Goal: Information Seeking & Learning: Learn about a topic

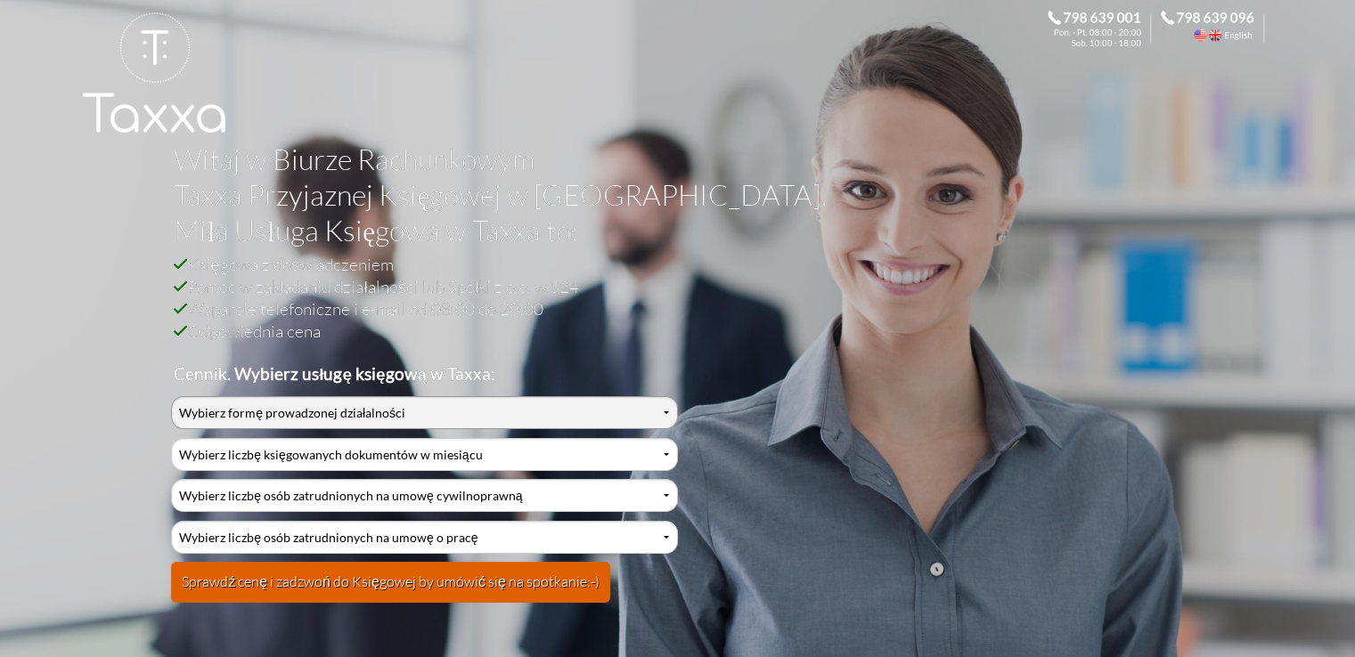
click at [386, 424] on select "Wybierz formę prowadzonej działalności Działalność jednoosobowa Działalność jed…" at bounding box center [424, 412] width 506 height 33
select select "2"
click at [171, 396] on select "Wybierz formę prowadzonej działalności Działalność jednoosobowa Działalność jed…" at bounding box center [424, 412] width 506 height 33
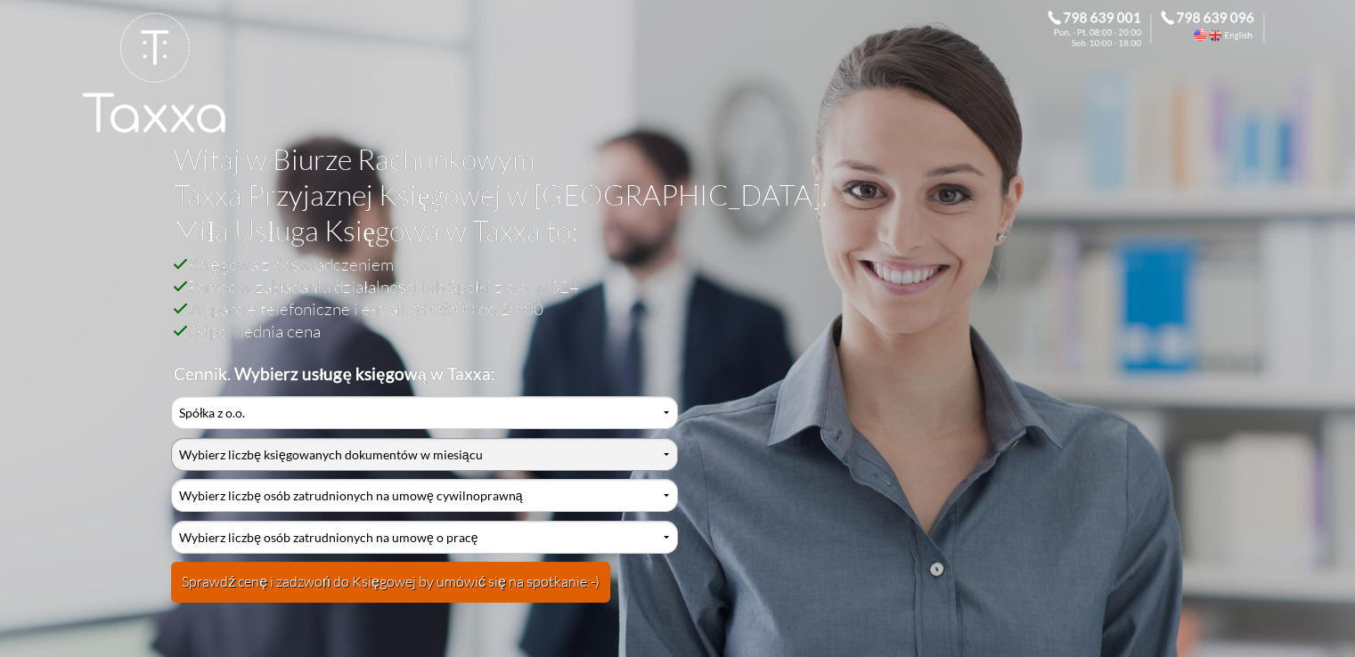
click at [335, 453] on select "Wybierz liczbę księgowanych dokumentów w miesiącu 0-1 2-3 4-5 6-10 11-20 21-30 …" at bounding box center [424, 454] width 506 height 33
click at [171, 438] on select "Wybierz liczbę księgowanych dokumentów w miesiącu 0-1 2-3 4-5 6-10 11-20 21-30 …" at bounding box center [424, 454] width 506 height 33
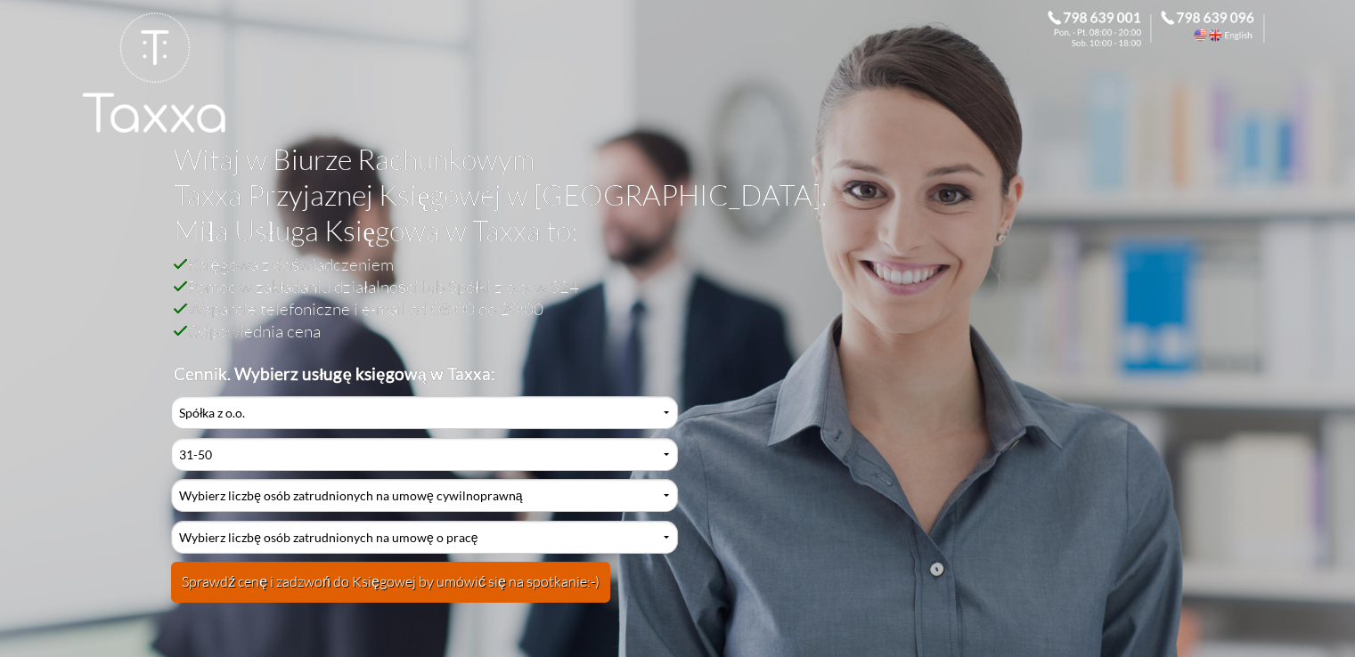
click at [389, 583] on button "Sprawdź cenę i zadzwoń do Księgowej by umówić się na spotkanie:-)" at bounding box center [390, 582] width 439 height 41
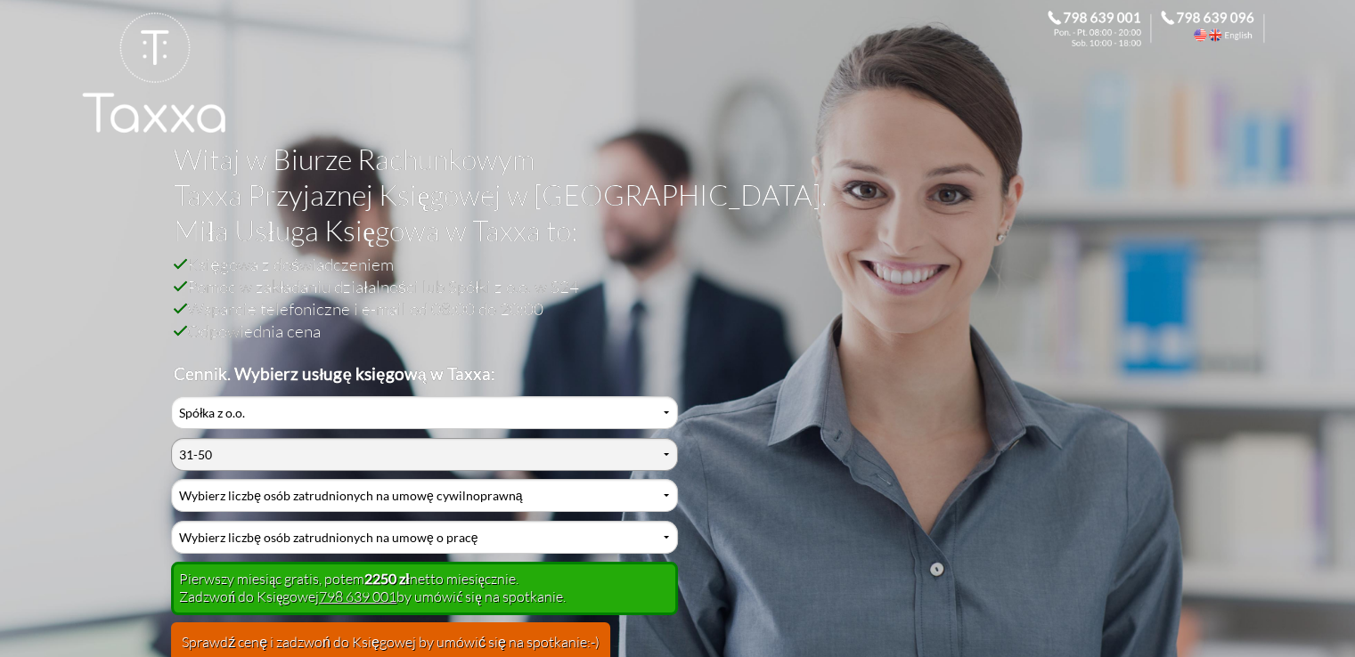
click at [464, 448] on select "Wybierz liczbę księgowanych dokumentów w miesiącu 0-1 2-3 4-5 6-10 11-20 21-30 …" at bounding box center [424, 454] width 506 height 33
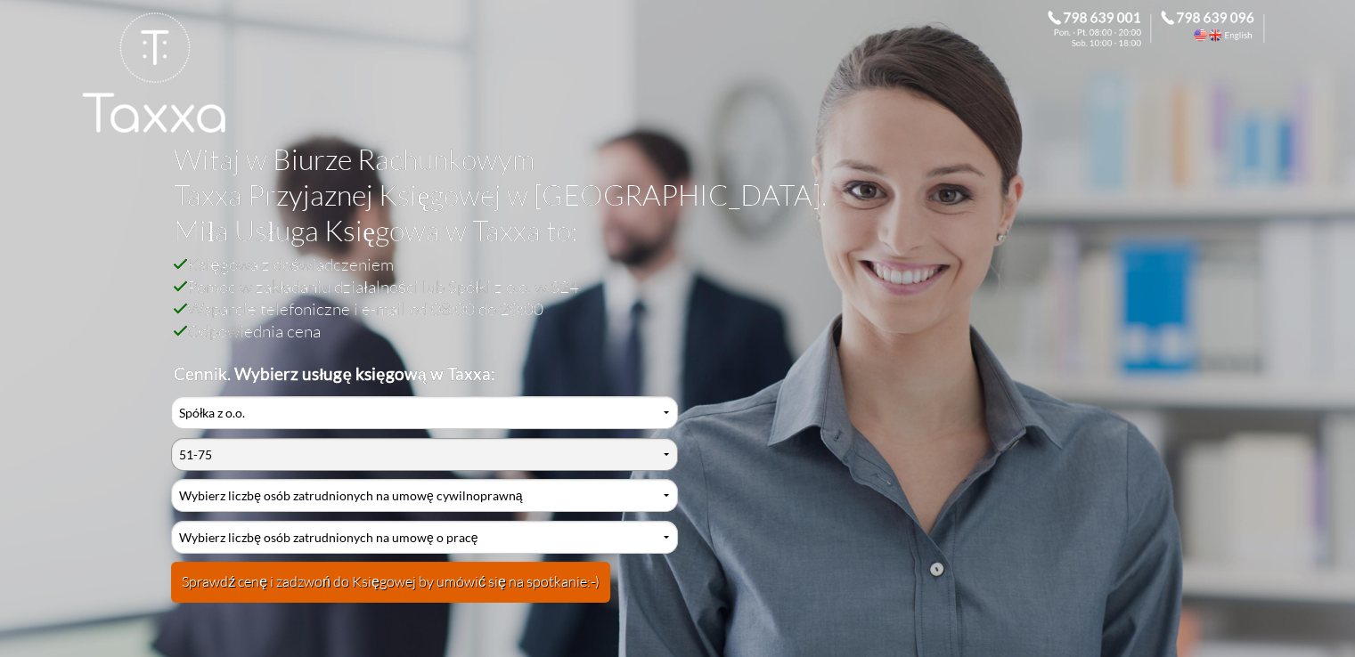
click at [171, 438] on select "Wybierz liczbę księgowanych dokumentów w miesiącu 0-1 2-3 4-5 6-10 11-20 21-30 …" at bounding box center [424, 454] width 506 height 33
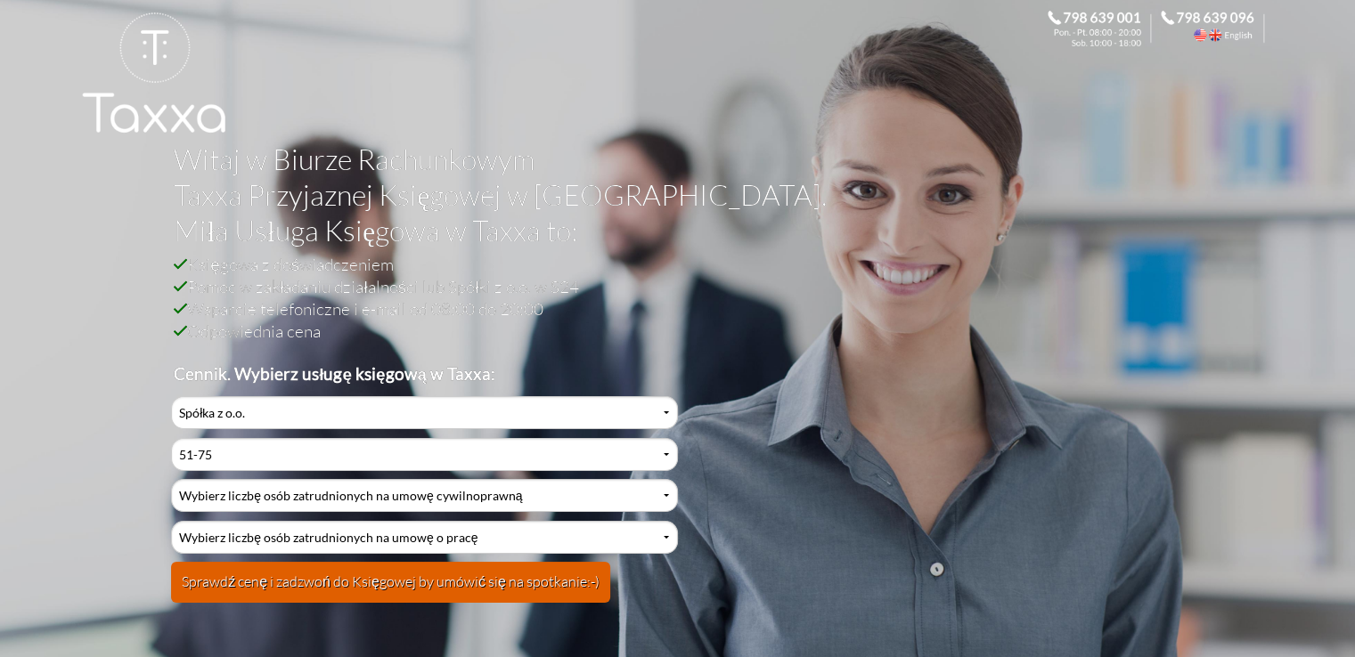
click at [389, 588] on button "Sprawdź cenę i zadzwoń do Księgowej by umówić się na spotkanie:-)" at bounding box center [390, 582] width 439 height 41
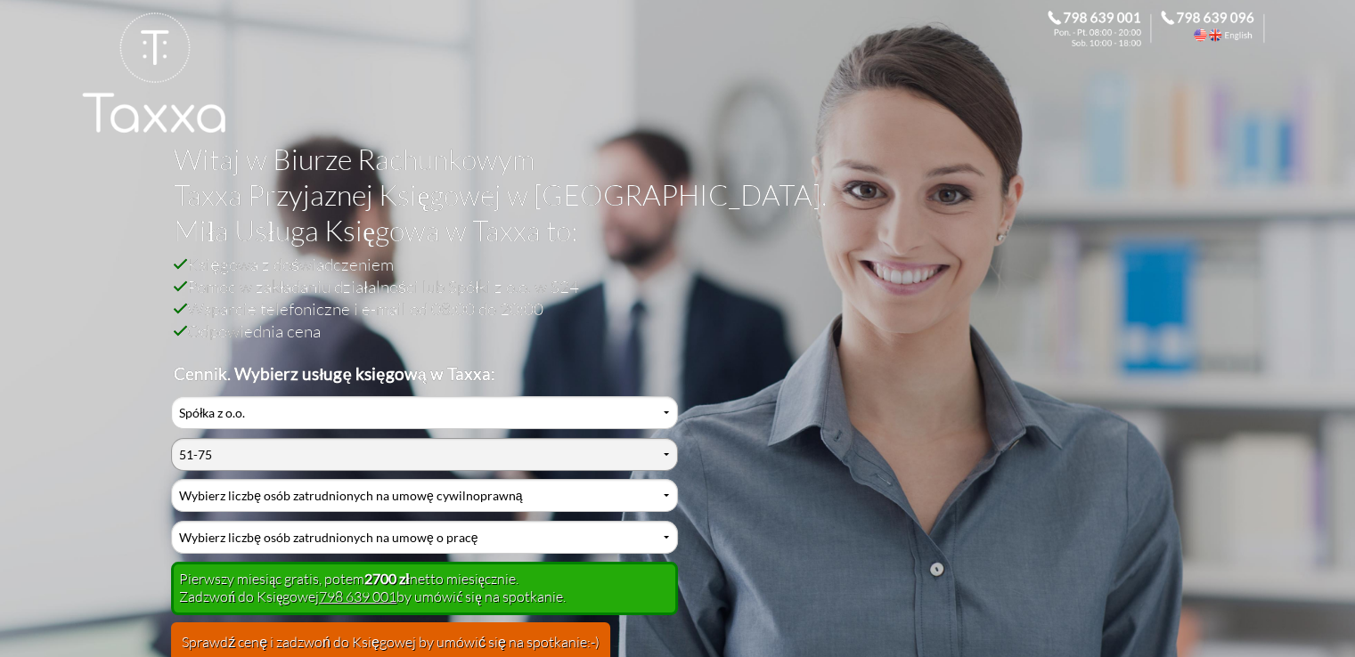
click at [335, 448] on select "Wybierz liczbę księgowanych dokumentów w miesiącu 0-1 2-3 4-5 6-10 11-20 21-30 …" at bounding box center [424, 454] width 506 height 33
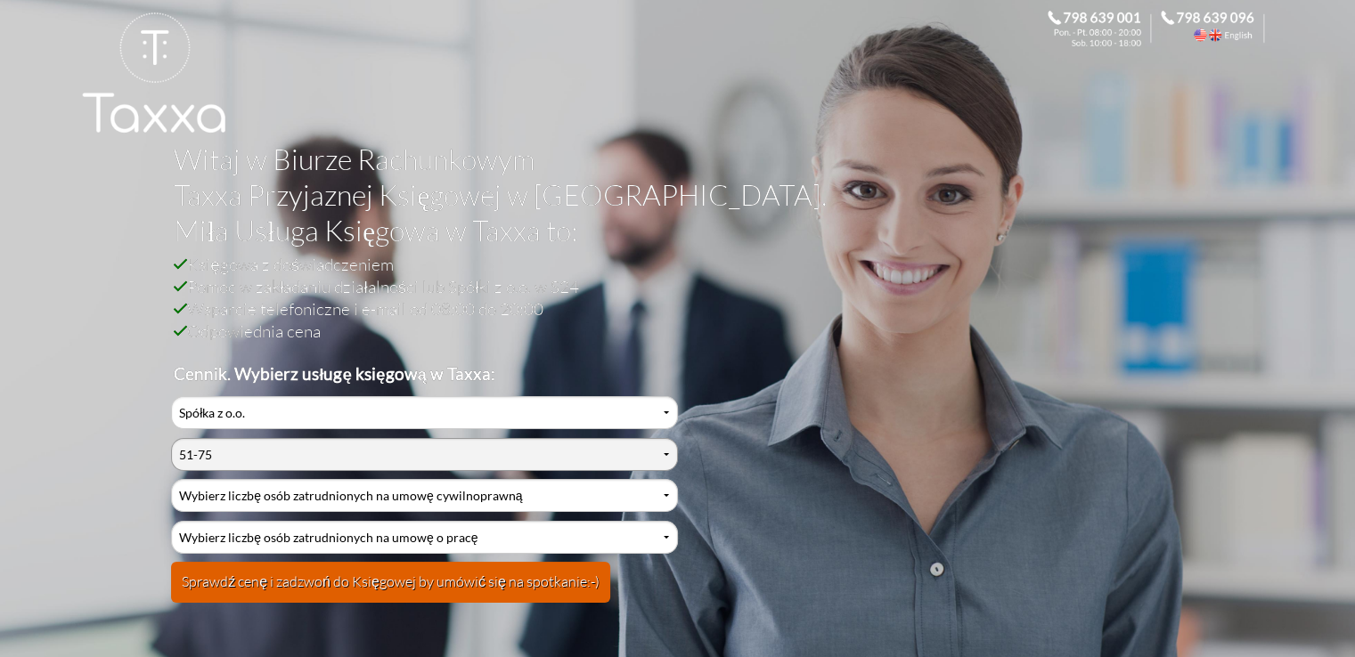
select select "6"
click at [171, 438] on select "Wybierz liczbę księgowanych dokumentów w miesiącu 0-1 2-3 4-5 6-10 11-20 21-30 …" at bounding box center [424, 454] width 506 height 33
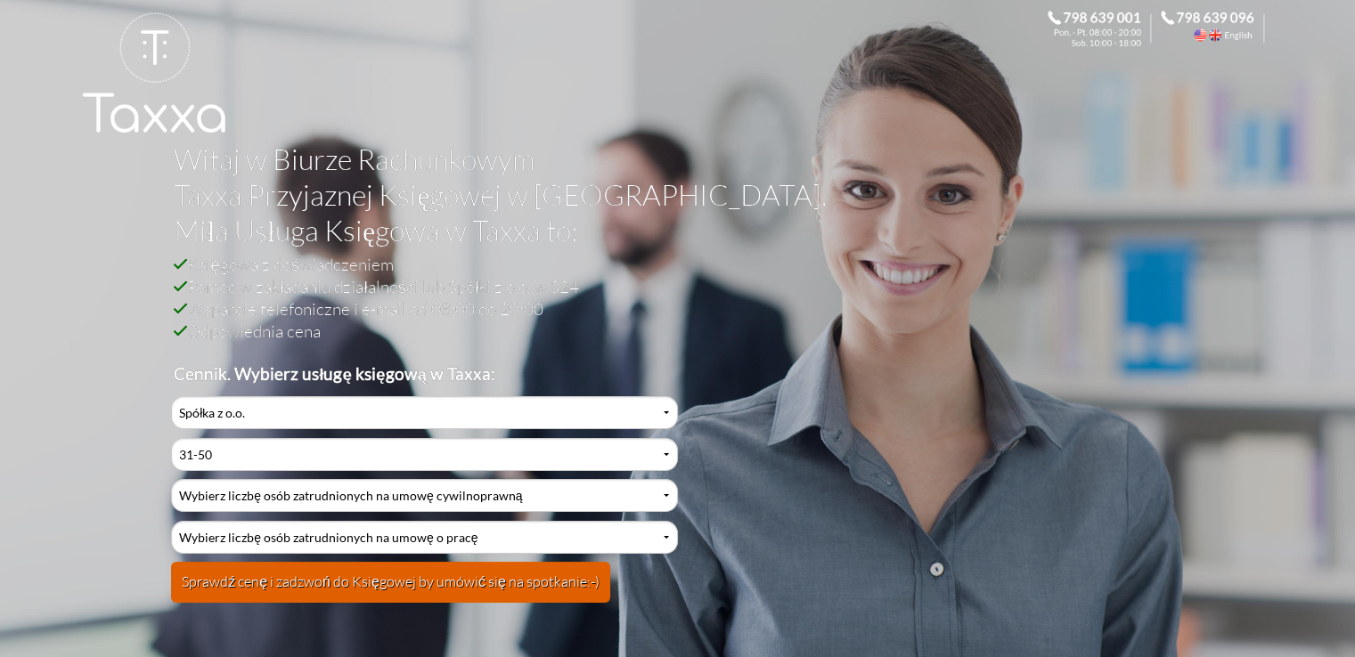
click at [403, 588] on button "Sprawdź cenę i zadzwoń do Księgowej by umówić się na spotkanie:-)" at bounding box center [390, 582] width 439 height 41
